Goal: Find contact information: Find contact information

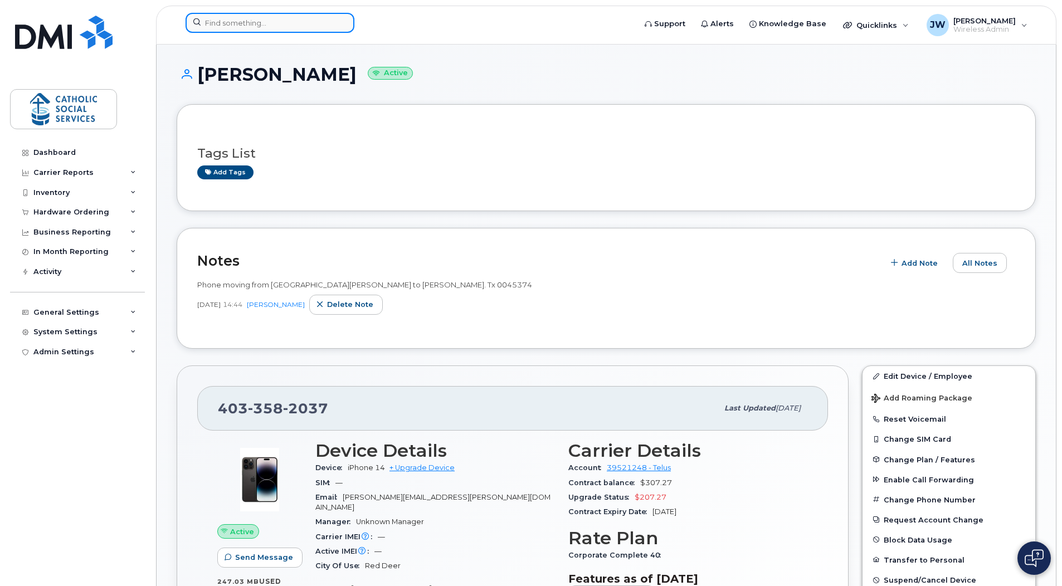
click at [282, 25] on input at bounding box center [270, 23] width 169 height 20
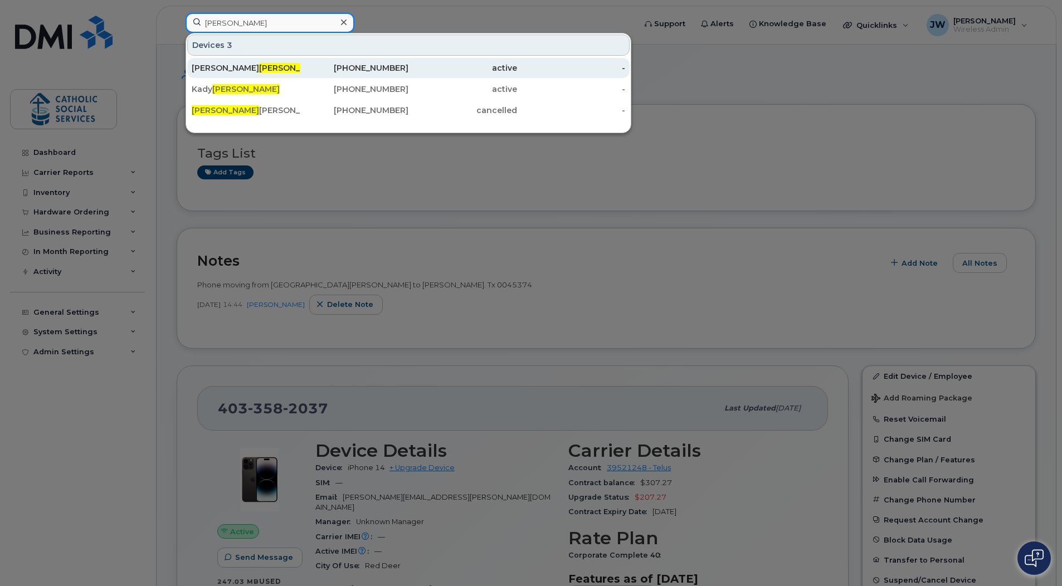
type input "[PERSON_NAME]"
click at [259, 66] on span "[PERSON_NAME]" at bounding box center [292, 68] width 67 height 10
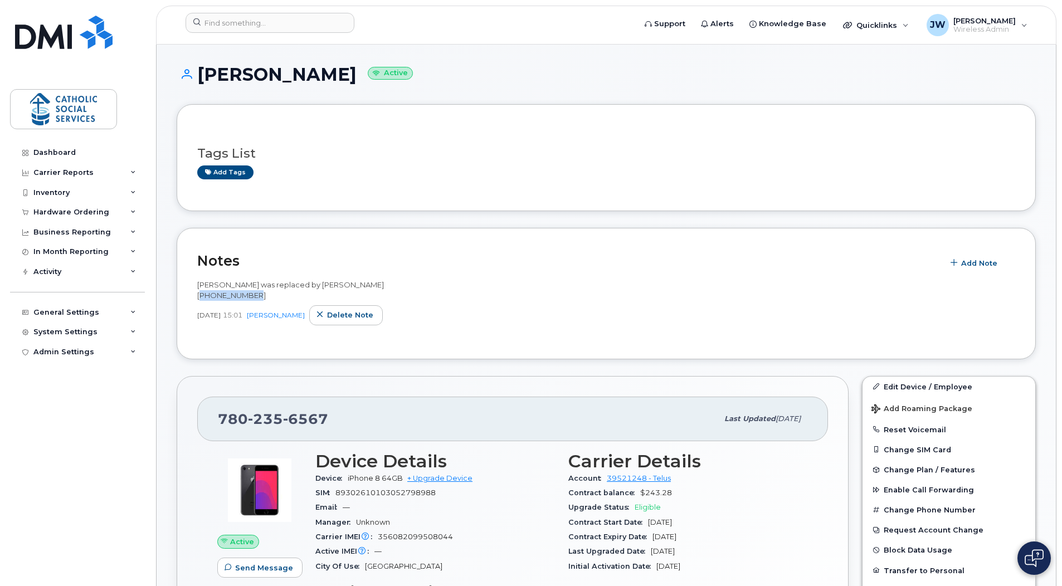
drag, startPoint x: 259, startPoint y: 292, endPoint x: 197, endPoint y: 296, distance: 62.0
click at [197, 296] on div "[PERSON_NAME] was replaced by [PERSON_NAME] [PHONE_NUMBER]" at bounding box center [606, 290] width 818 height 21
copy span "[PHONE_NUMBER]"
